Goal: Information Seeking & Learning: Learn about a topic

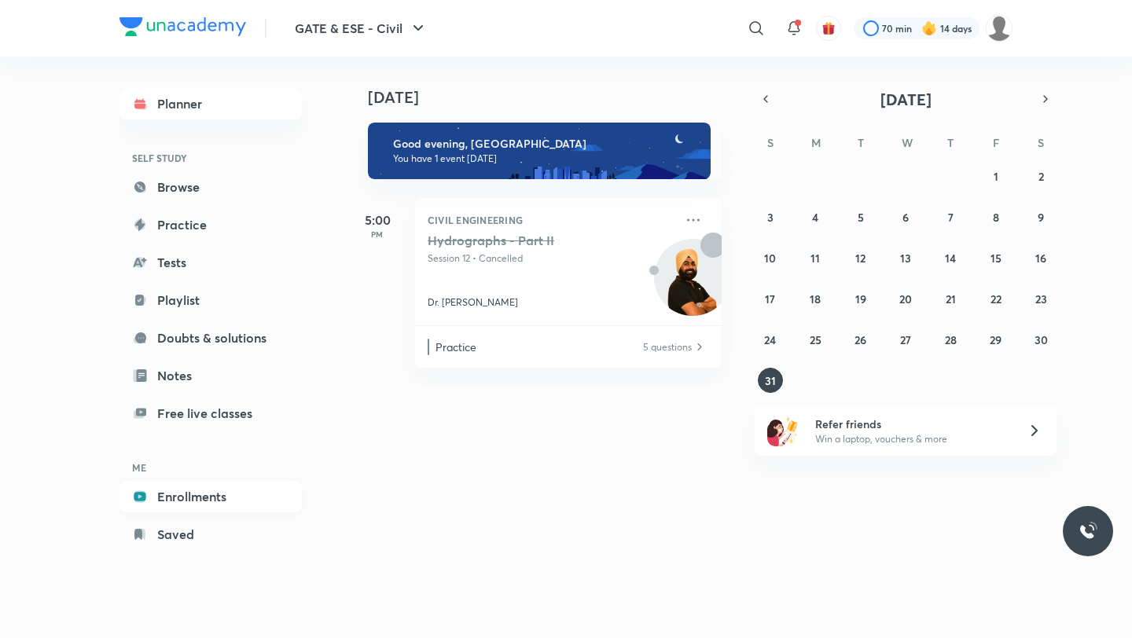
click at [194, 491] on link "Enrollments" at bounding box center [211, 496] width 182 height 31
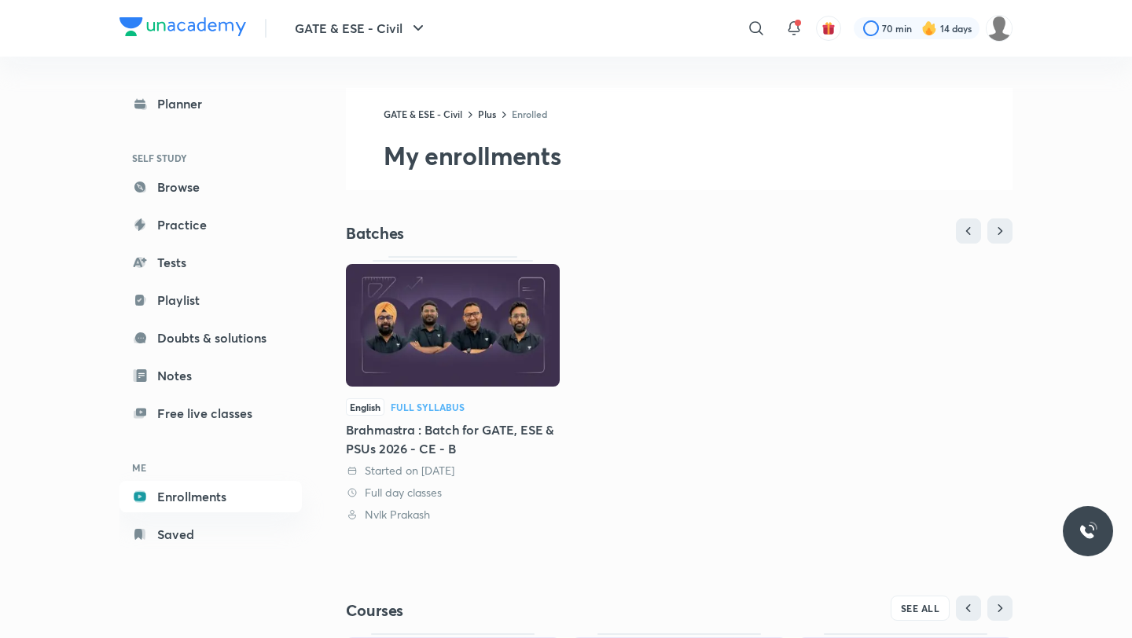
scroll to position [268, 0]
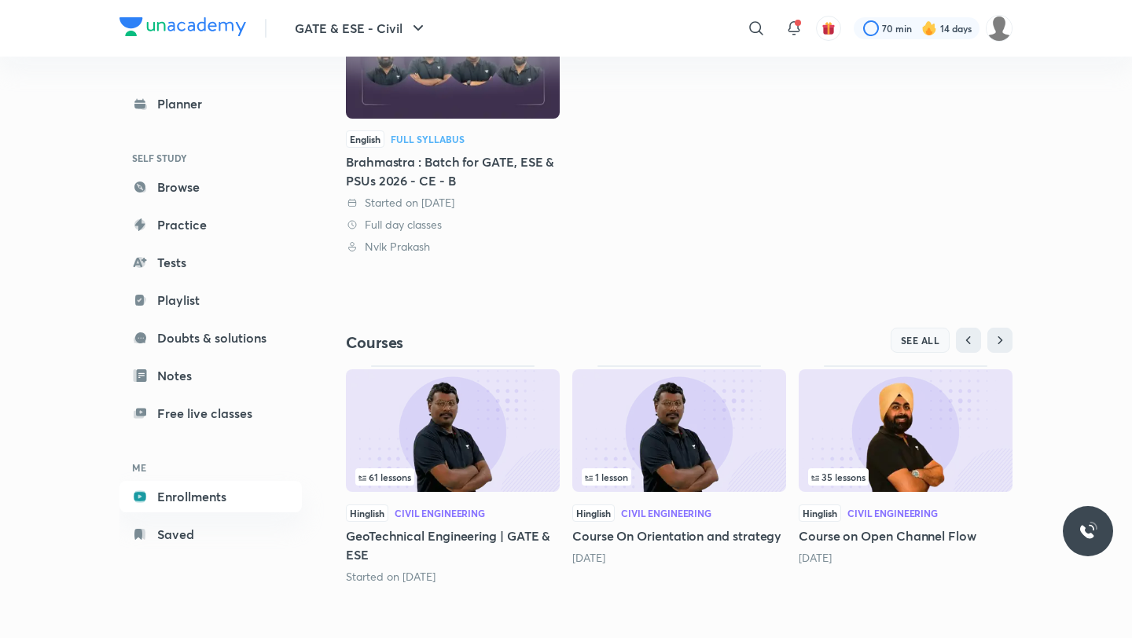
click at [922, 340] on span "SEE ALL" at bounding box center [920, 340] width 39 height 11
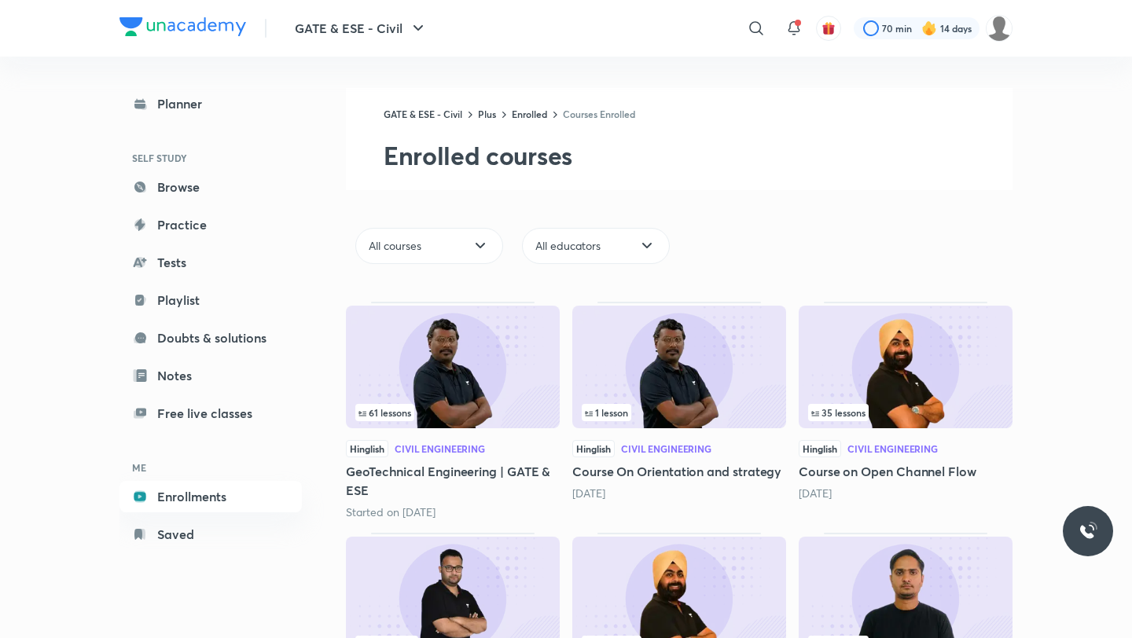
scroll to position [161, 0]
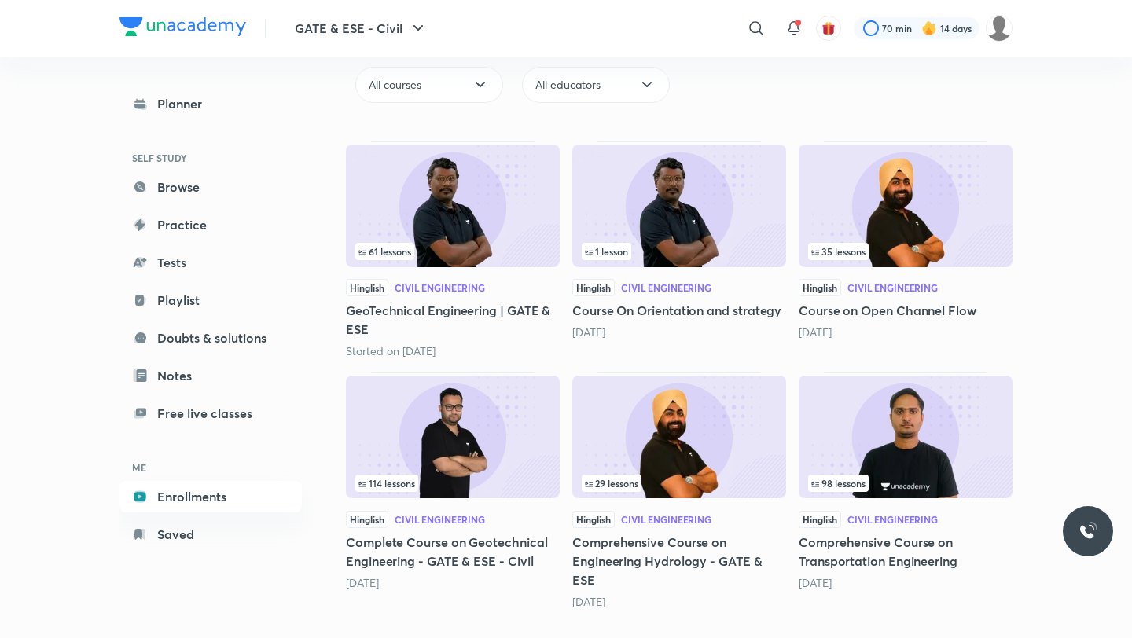
click at [731, 427] on img at bounding box center [679, 437] width 214 height 123
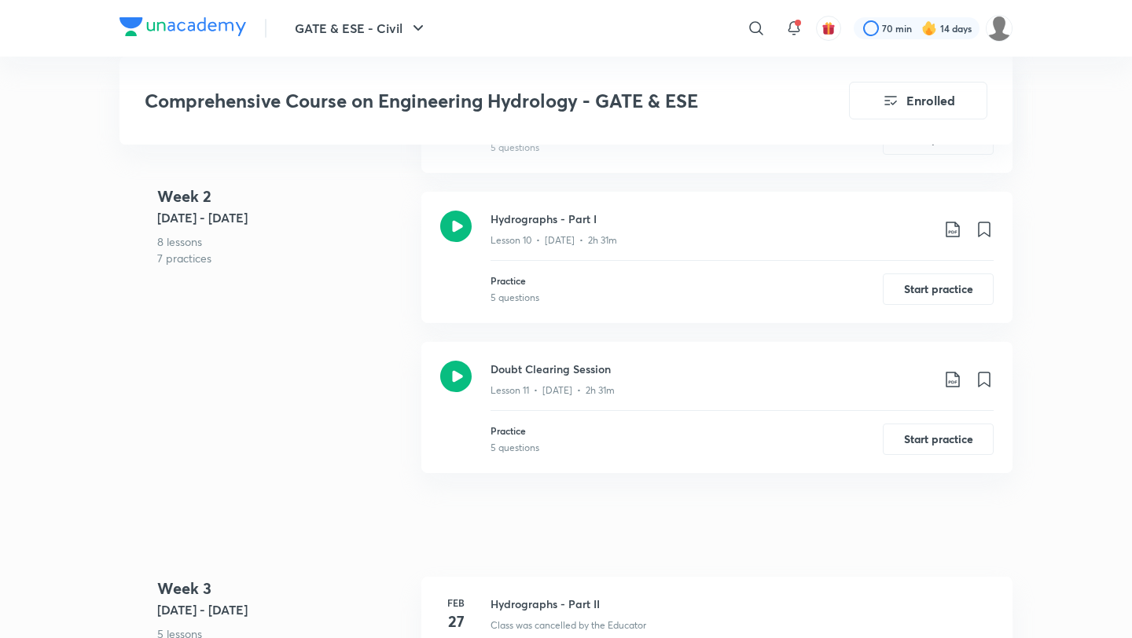
scroll to position [2271, 0]
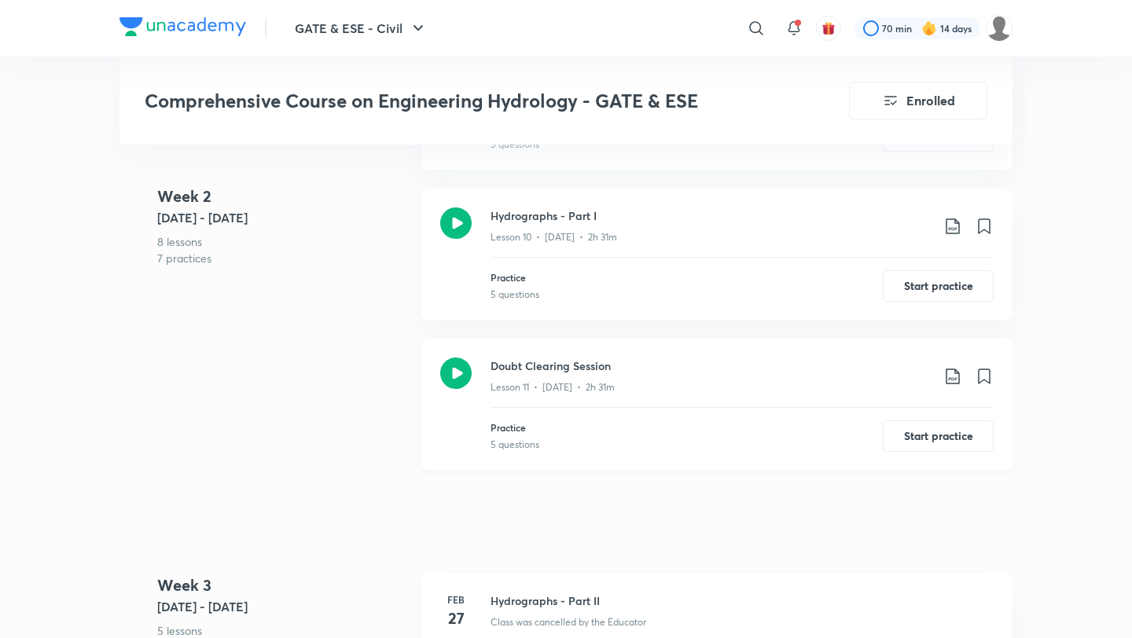
click at [537, 373] on h3 "Doubt Clearing Session" at bounding box center [711, 366] width 440 height 17
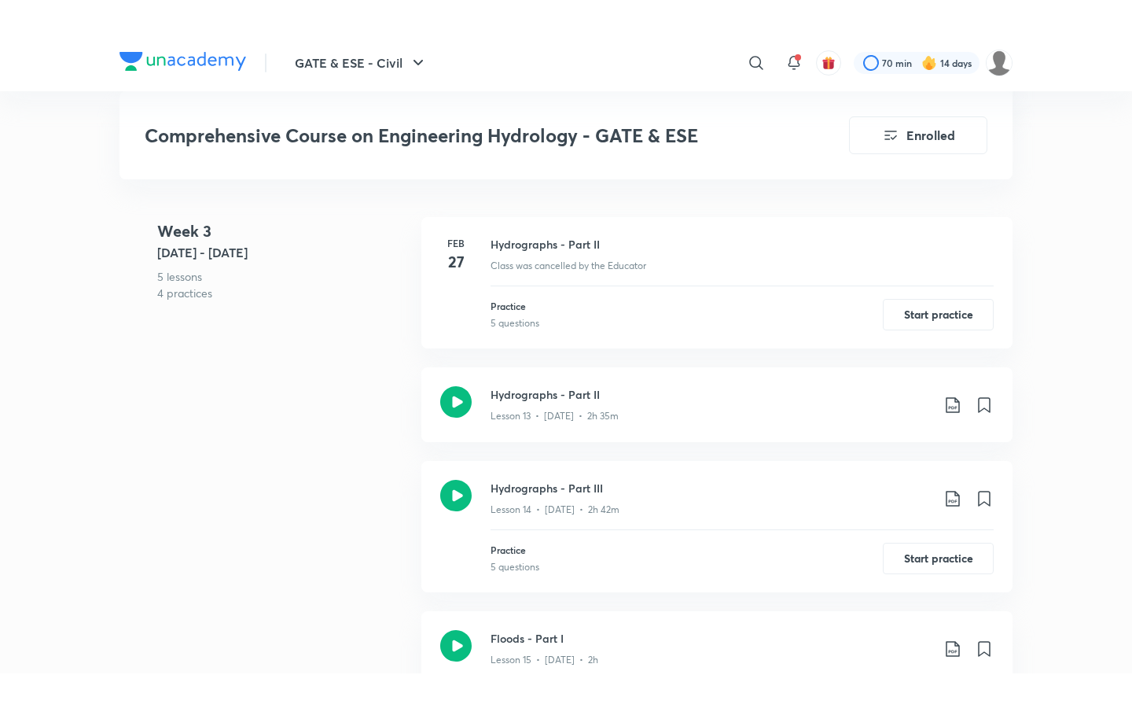
scroll to position [2663, 0]
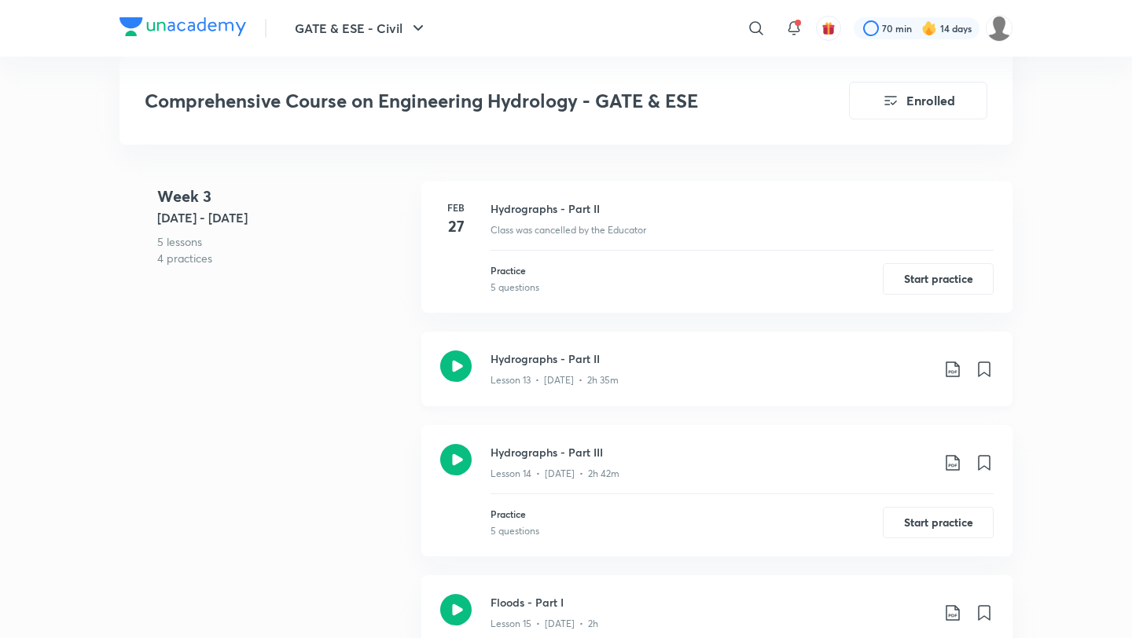
click at [594, 359] on h3 "Hydrographs - Part II" at bounding box center [711, 359] width 440 height 17
